Goal: Task Accomplishment & Management: Manage account settings

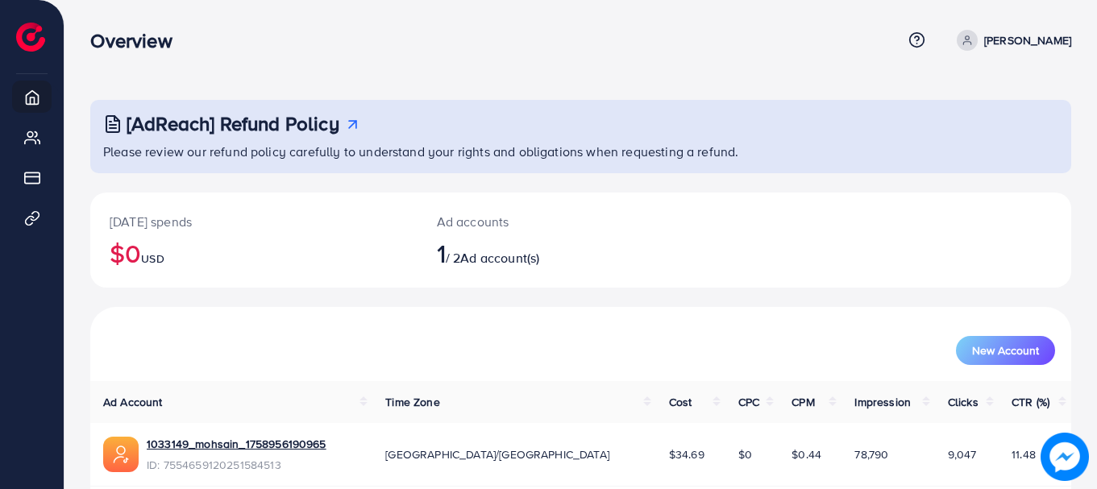
click at [1053, 35] on p "[PERSON_NAME]" at bounding box center [1028, 40] width 87 height 19
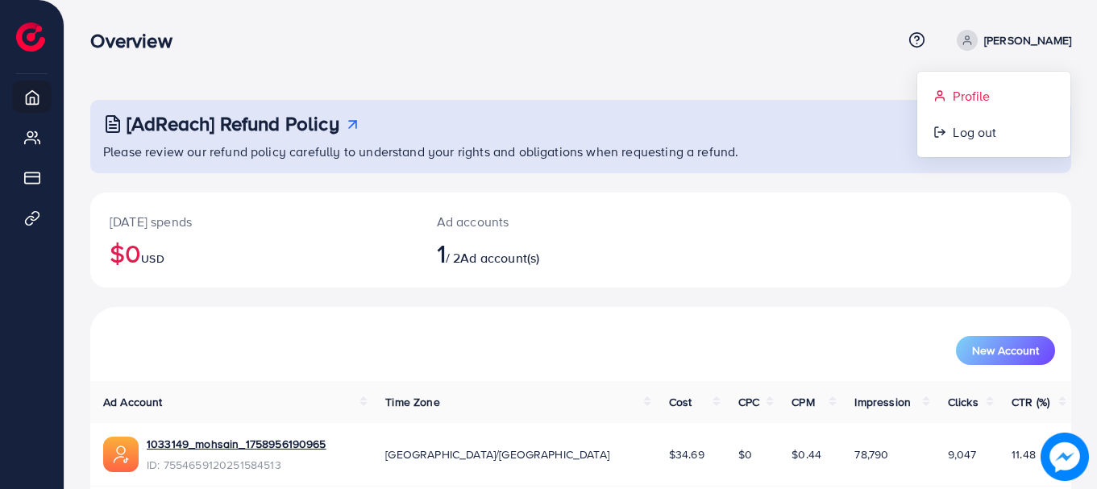
click at [968, 98] on span "Profile" at bounding box center [971, 95] width 37 height 19
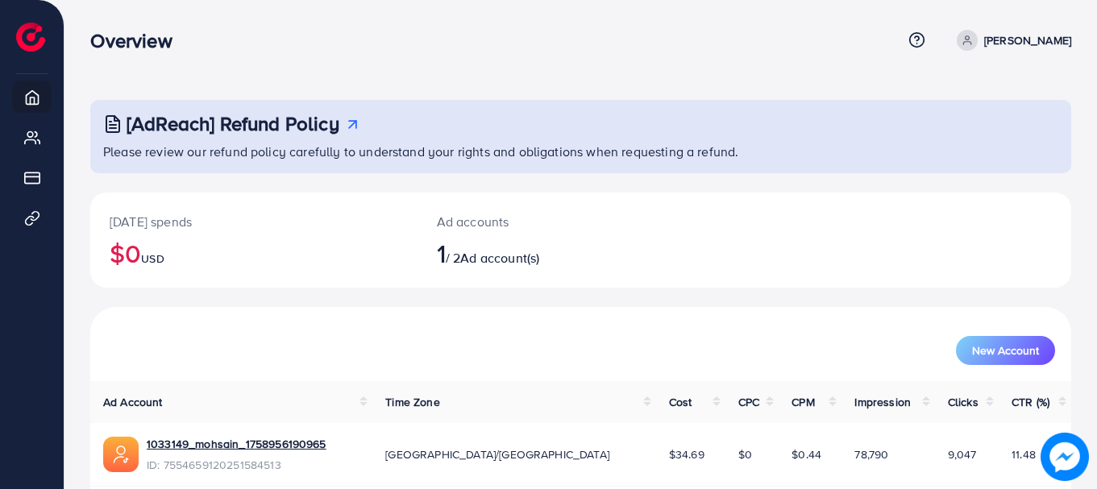
select select "********"
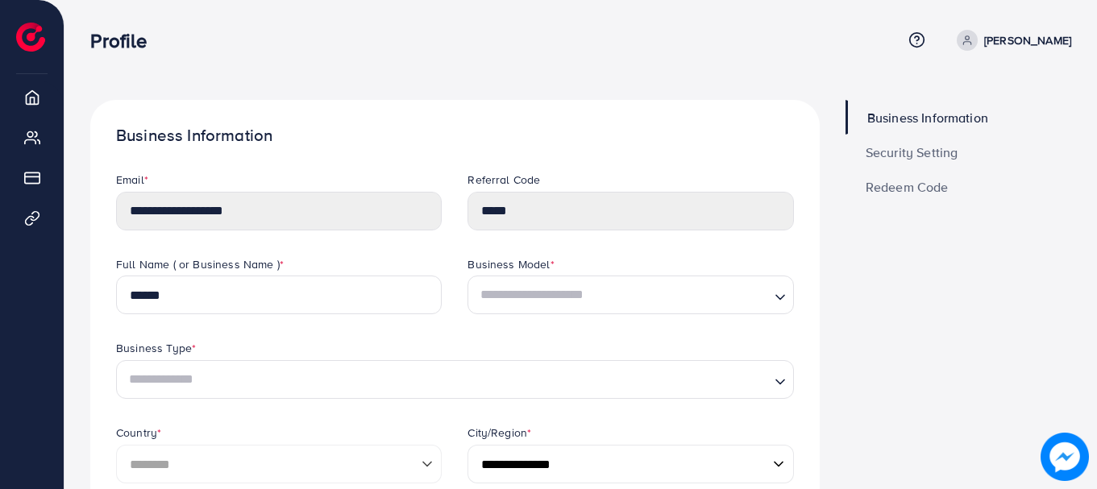
click at [890, 150] on span "Security Setting" at bounding box center [912, 152] width 93 height 13
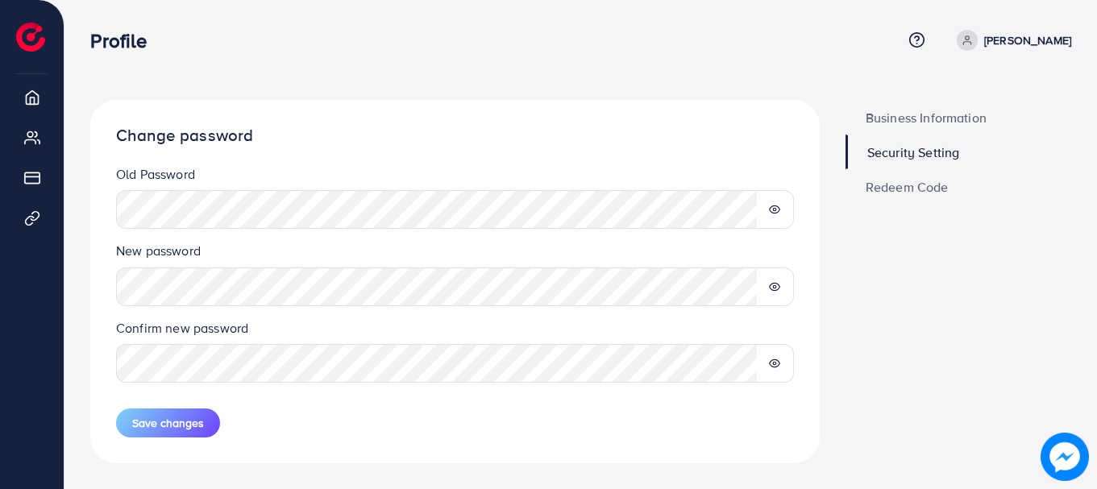
click at [779, 285] on icon at bounding box center [774, 286] width 10 height 7
click at [781, 351] on div at bounding box center [775, 363] width 38 height 39
click at [773, 353] on div at bounding box center [775, 363] width 38 height 39
click at [776, 362] on icon at bounding box center [774, 363] width 11 height 11
click at [171, 428] on span "Save changes" at bounding box center [168, 423] width 72 height 16
